Goal: Task Accomplishment & Management: Complete application form

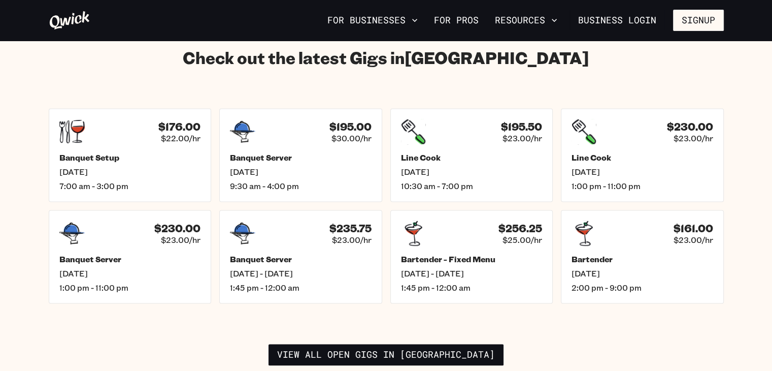
scroll to position [1422, 0]
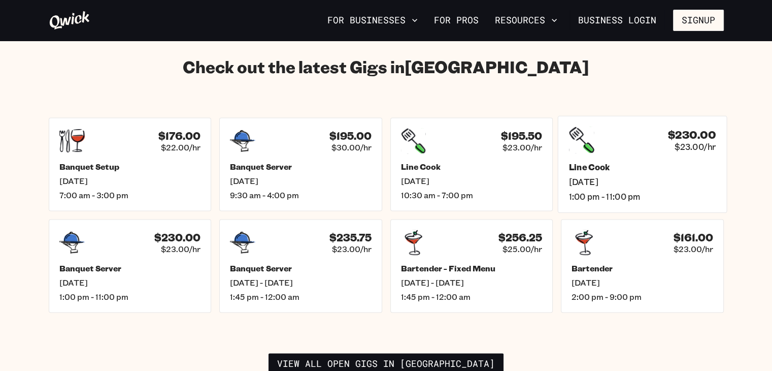
click at [659, 176] on span "Sat, Sep 20" at bounding box center [642, 181] width 147 height 11
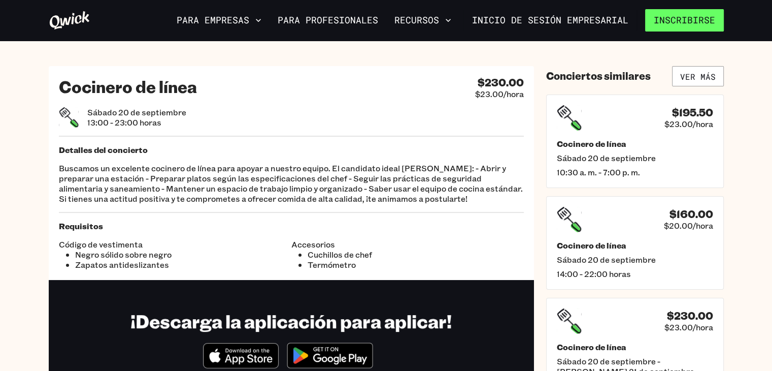
click at [667, 23] on font "Inscribirse" at bounding box center [684, 20] width 61 height 12
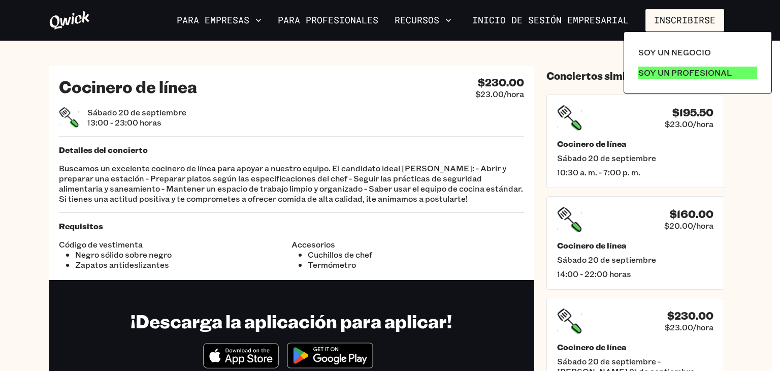
click at [690, 71] on font "Soy un profesional" at bounding box center [684, 72] width 93 height 11
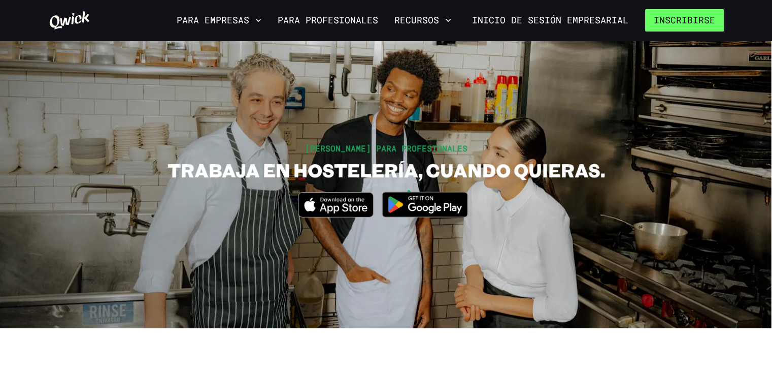
click at [669, 20] on font "Inscribirse" at bounding box center [684, 20] width 61 height 12
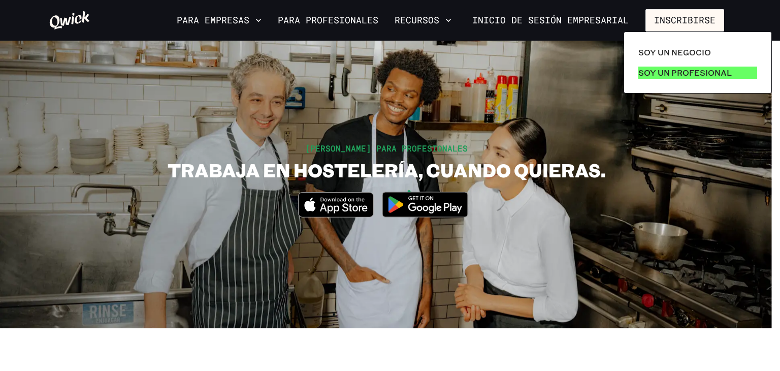
click at [677, 71] on font "Soy un profesional" at bounding box center [684, 72] width 93 height 11
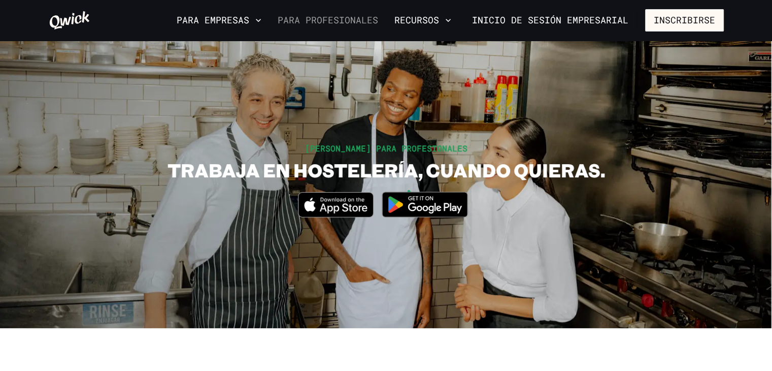
click at [310, 18] on font "Para profesionales" at bounding box center [328, 20] width 101 height 12
click at [665, 23] on font "Inscribirse" at bounding box center [684, 20] width 61 height 12
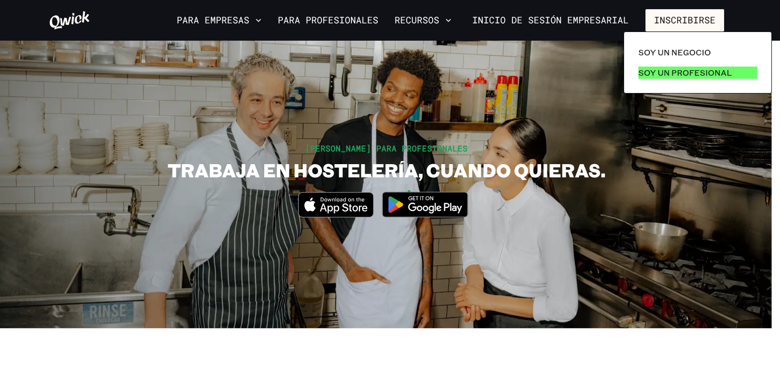
click at [662, 75] on font "Soy un profesional" at bounding box center [684, 72] width 93 height 11
